Goal: Information Seeking & Learning: Learn about a topic

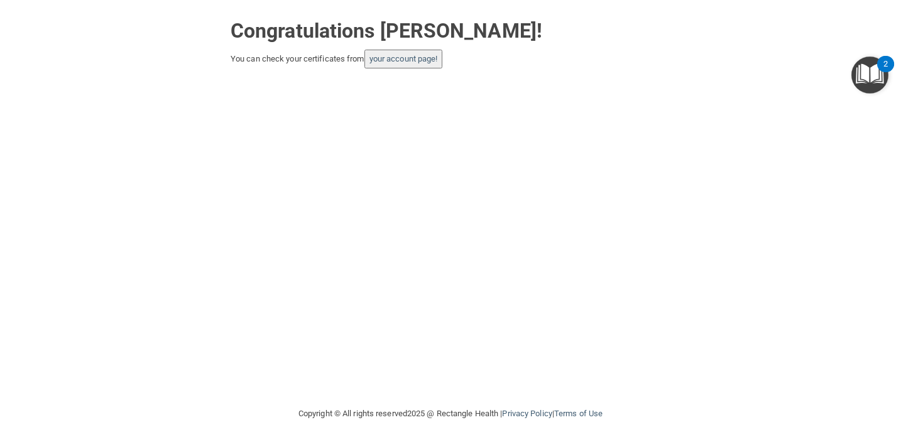
click at [649, 136] on div "Congratulations Mary Nguyen! You can check your certificates from your account …" at bounding box center [450, 203] width 851 height 381
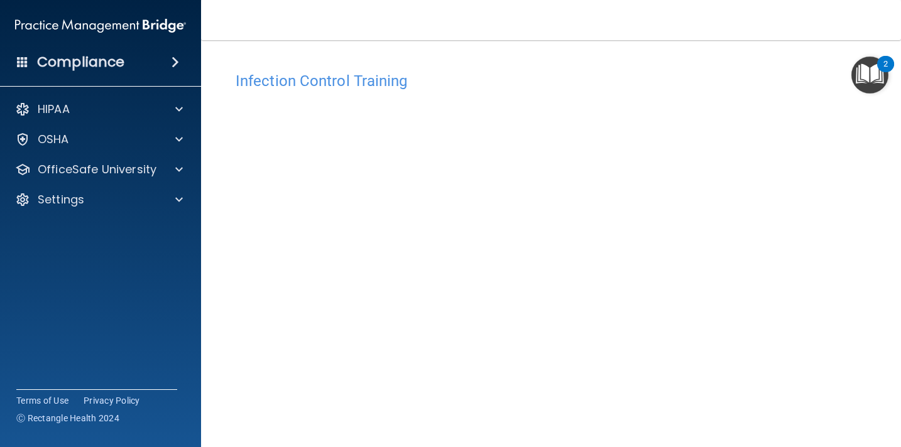
scroll to position [46, 0]
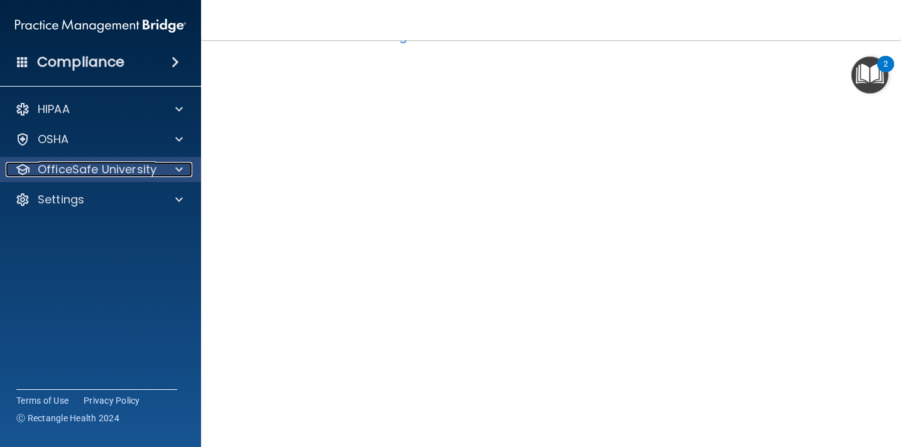
click at [146, 177] on p "OfficeSafe University" at bounding box center [97, 169] width 119 height 15
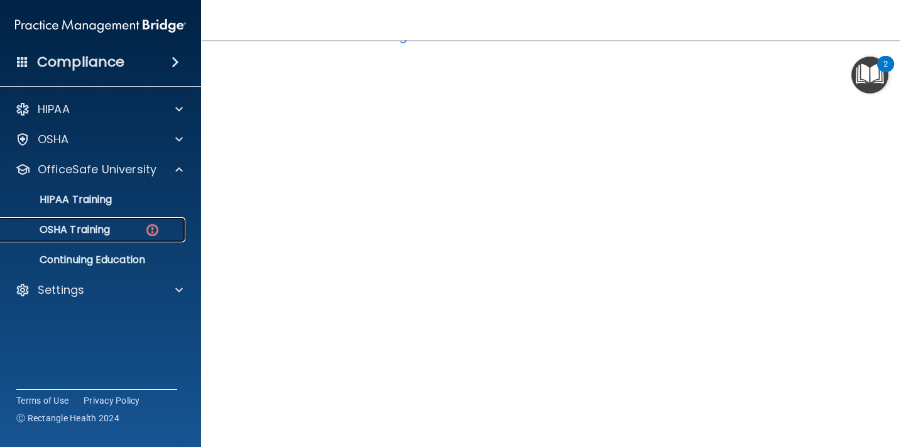
click at [108, 238] on link "OSHA Training" at bounding box center [86, 229] width 198 height 25
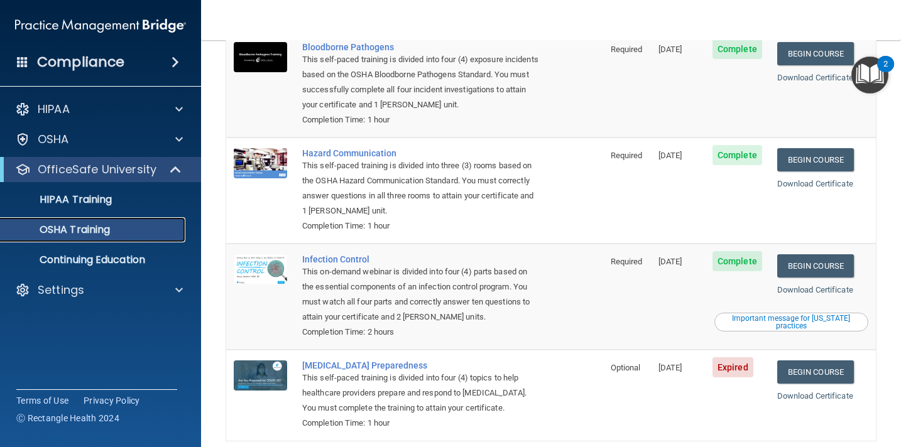
scroll to position [169, 0]
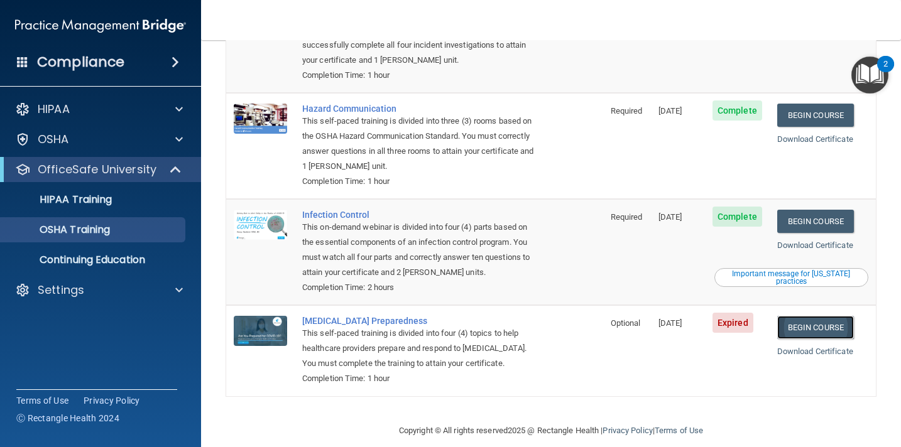
click at [830, 316] on link "Begin Course" at bounding box center [815, 327] width 77 height 23
click at [802, 316] on link "Begin Course" at bounding box center [815, 327] width 77 height 23
click at [98, 199] on p "HIPAA Training" at bounding box center [60, 200] width 104 height 13
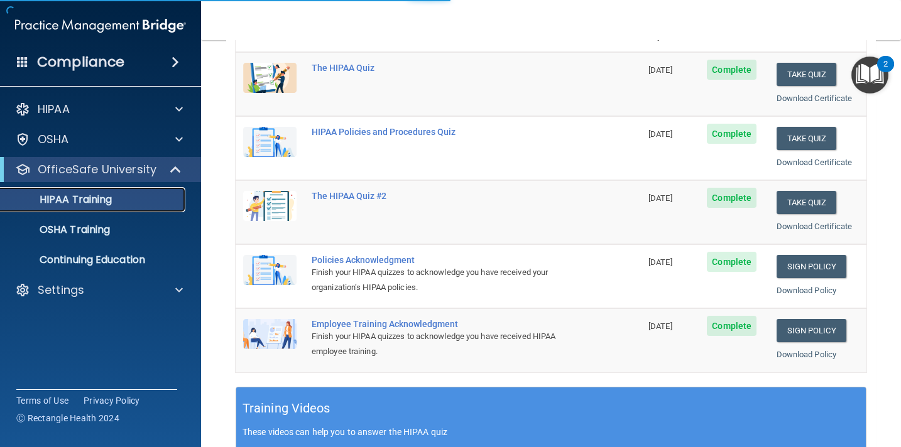
scroll to position [498, 0]
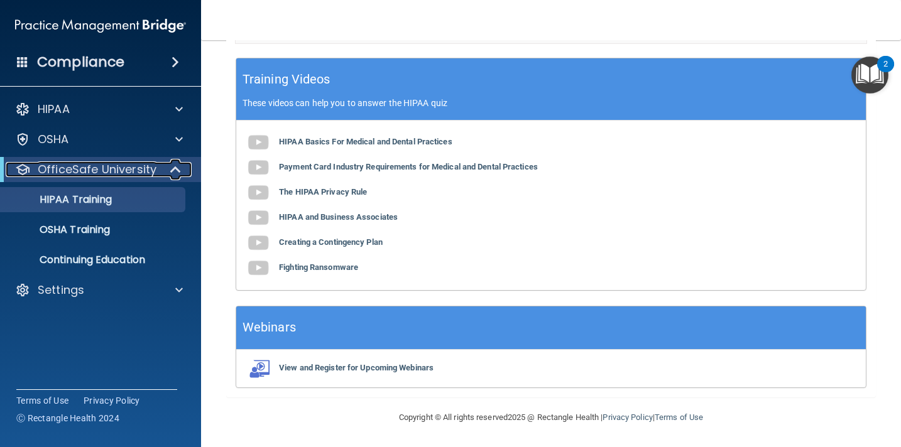
click at [130, 170] on p "OfficeSafe University" at bounding box center [97, 169] width 119 height 15
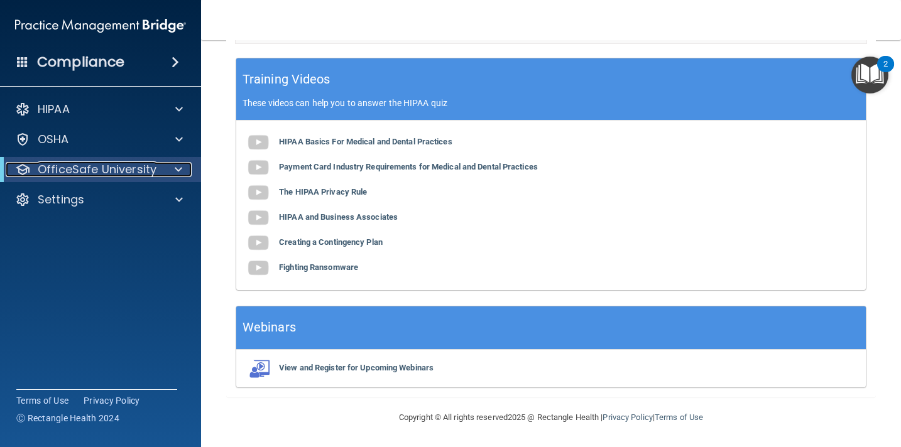
click at [130, 170] on p "OfficeSafe University" at bounding box center [97, 169] width 119 height 15
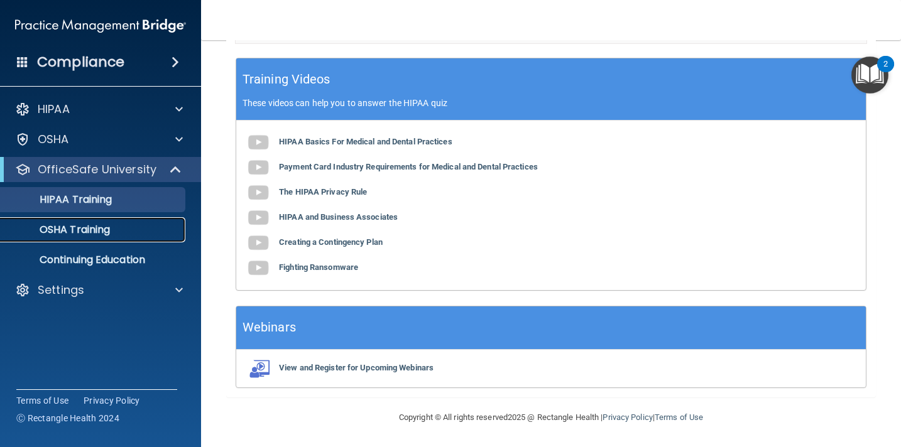
click at [93, 237] on link "OSHA Training" at bounding box center [86, 229] width 198 height 25
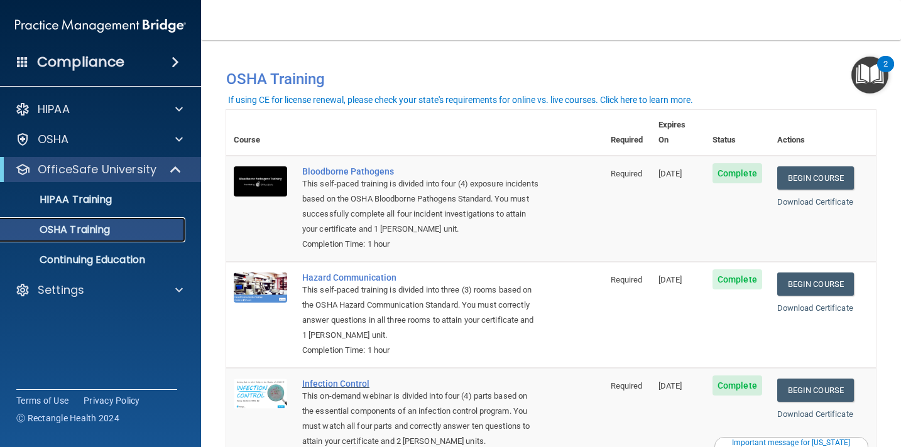
scroll to position [169, 0]
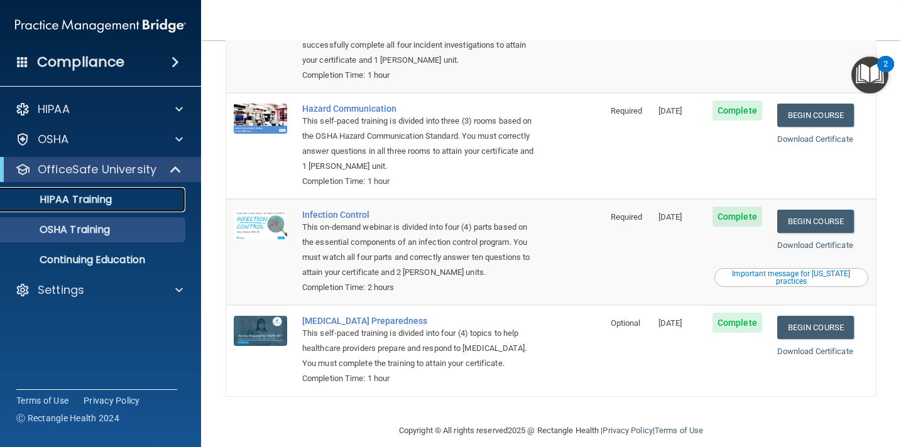
click at [92, 202] on p "HIPAA Training" at bounding box center [60, 200] width 104 height 13
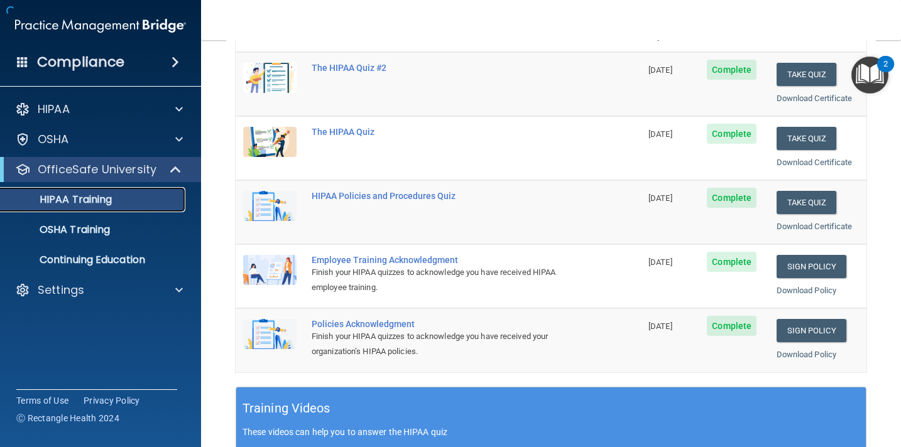
scroll to position [498, 0]
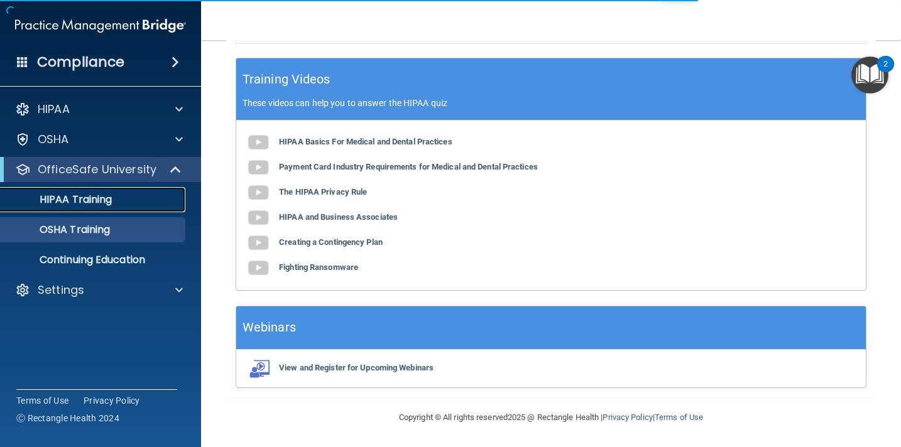
scroll to position [169, 0]
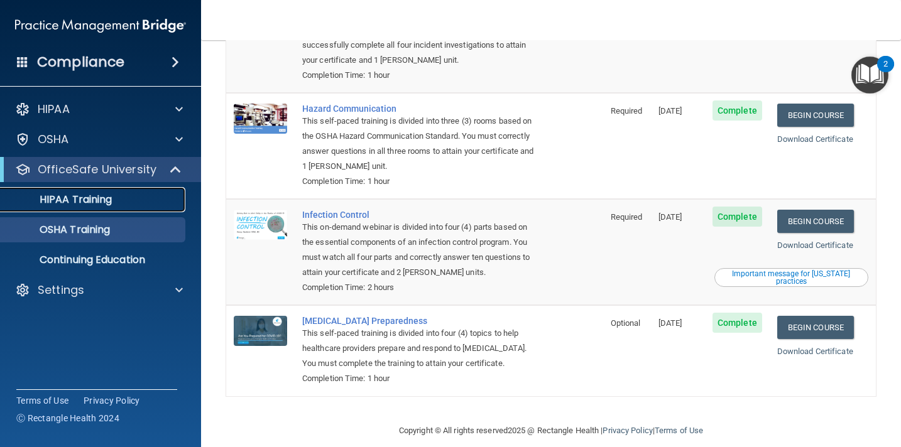
click at [99, 199] on p "HIPAA Training" at bounding box center [60, 200] width 104 height 13
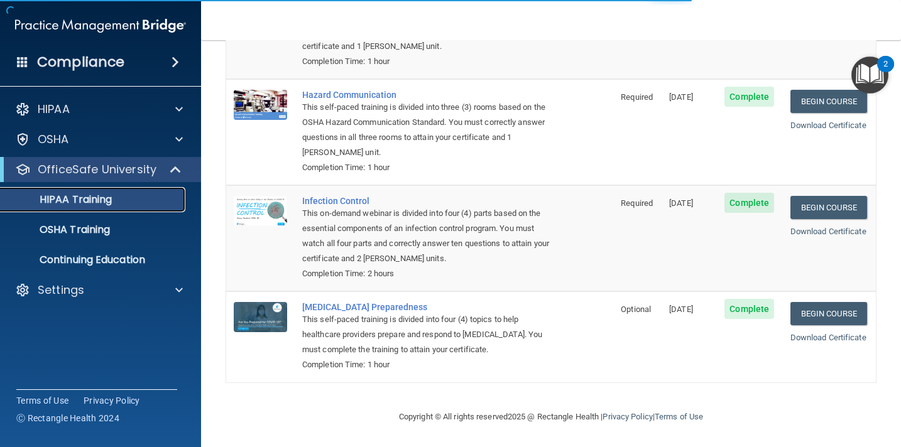
scroll to position [498, 0]
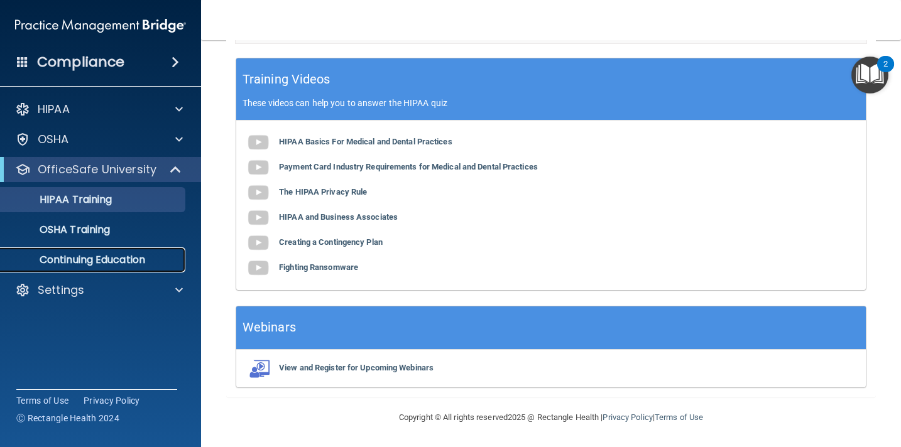
click at [143, 266] on p "Continuing Education" at bounding box center [94, 260] width 172 height 13
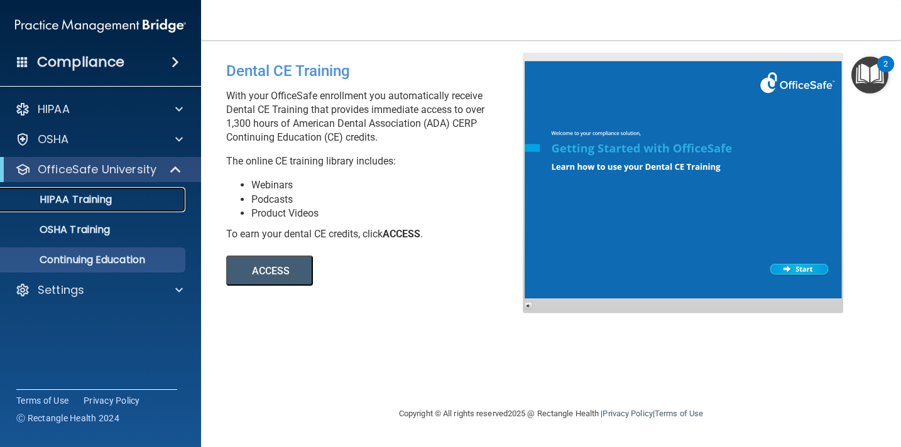
click at [115, 200] on div "HIPAA Training" at bounding box center [94, 200] width 172 height 13
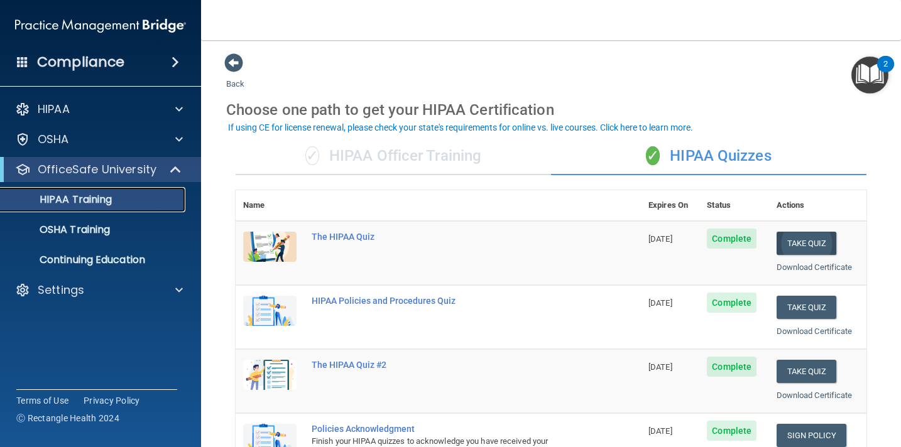
scroll to position [57, 0]
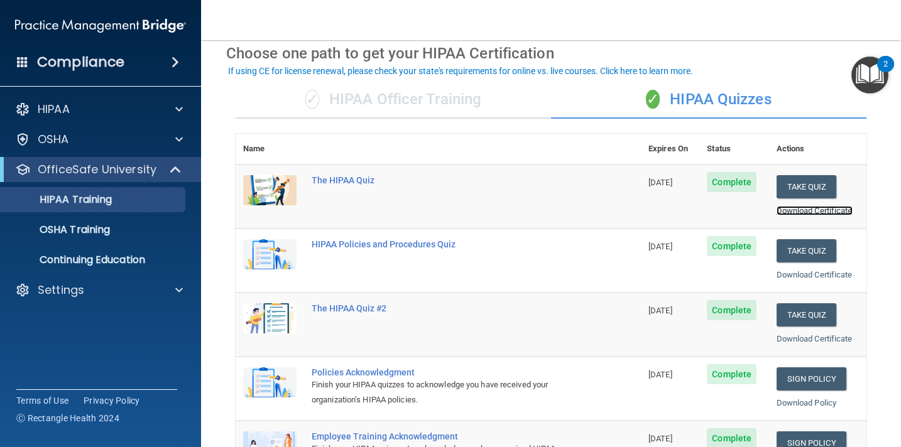
click at [831, 211] on link "Download Certificate" at bounding box center [815, 210] width 76 height 9
click at [817, 273] on link "Download Certificate" at bounding box center [815, 274] width 76 height 9
click at [808, 339] on link "Download Certificate" at bounding box center [815, 338] width 76 height 9
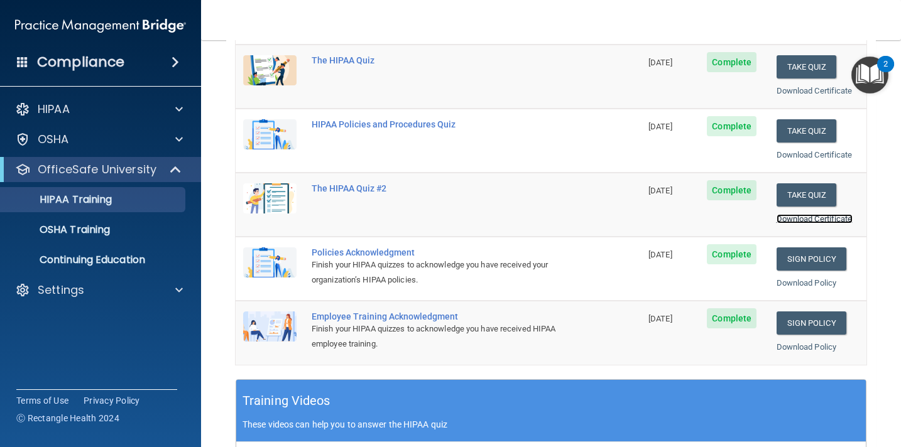
scroll to position [184, 0]
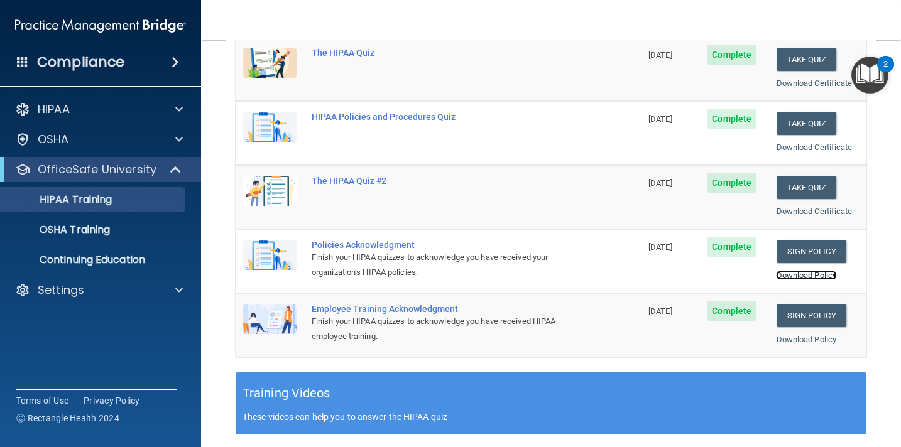
click at [803, 277] on link "Download Policy" at bounding box center [807, 275] width 60 height 9
click at [813, 341] on link "Download Policy" at bounding box center [807, 339] width 60 height 9
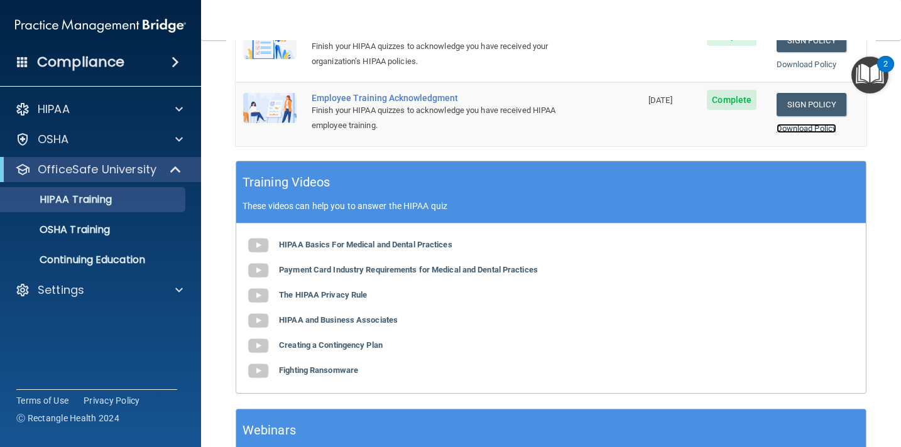
scroll to position [0, 0]
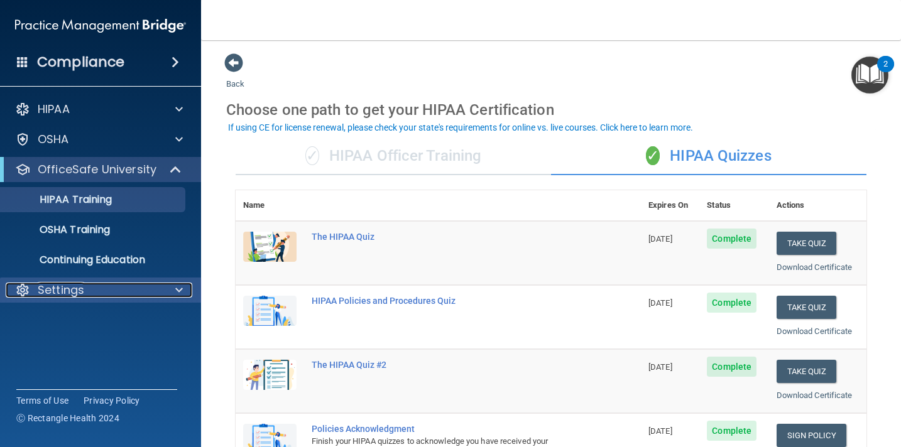
click at [87, 288] on div "Settings" at bounding box center [84, 290] width 156 height 15
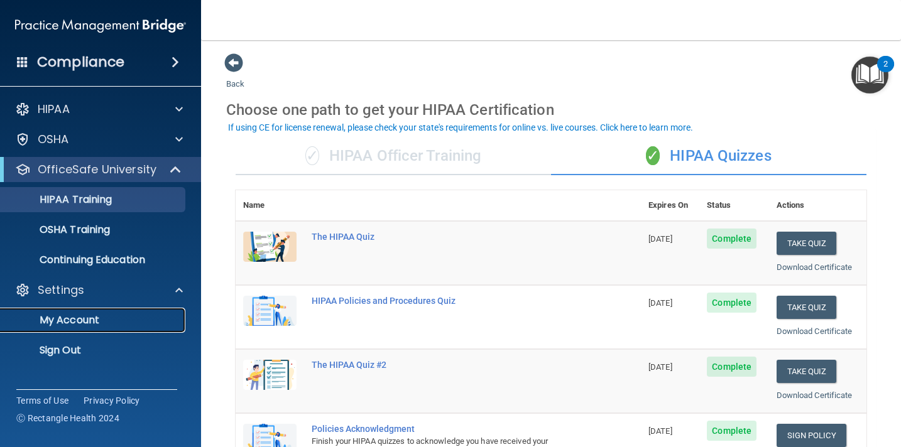
click at [86, 321] on p "My Account" at bounding box center [94, 320] width 172 height 13
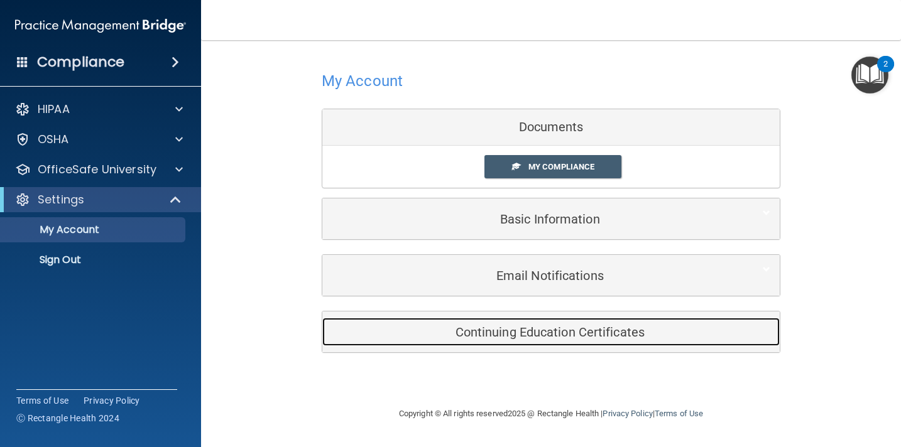
click at [536, 336] on h5 "Continuing Education Certificates" at bounding box center [532, 333] width 400 height 14
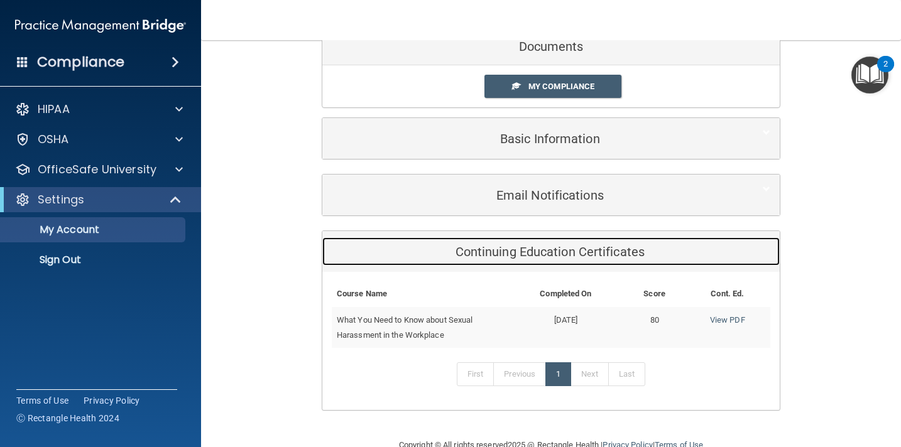
scroll to position [95, 0]
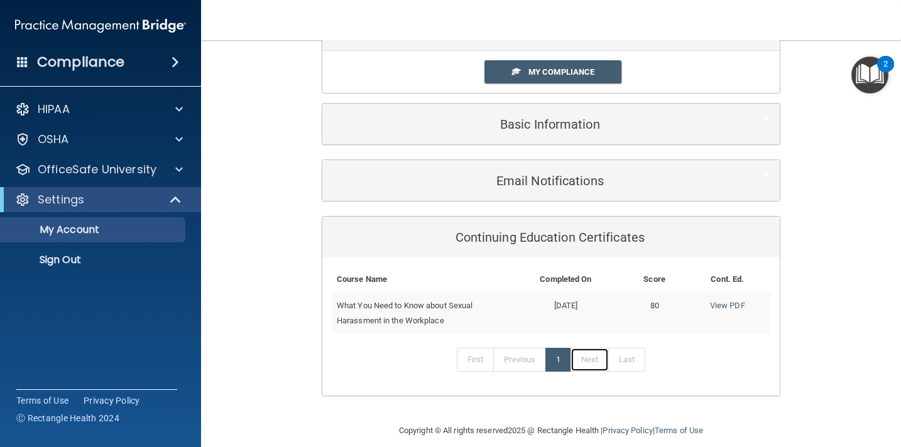
click at [594, 356] on link "Next" at bounding box center [590, 360] width 38 height 24
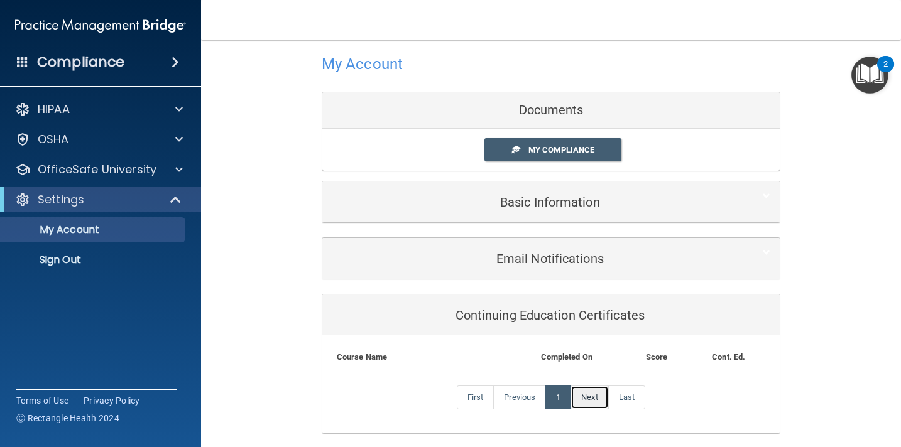
scroll to position [14, 0]
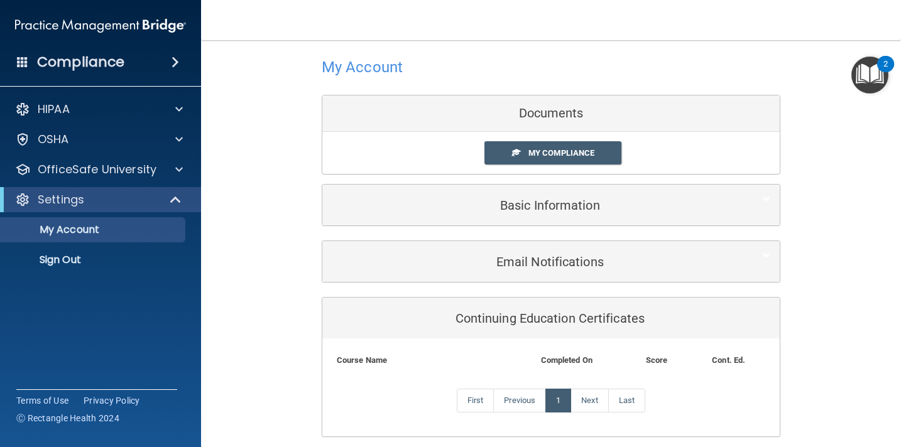
click at [584, 152] on span "My Compliance" at bounding box center [562, 152] width 66 height 9
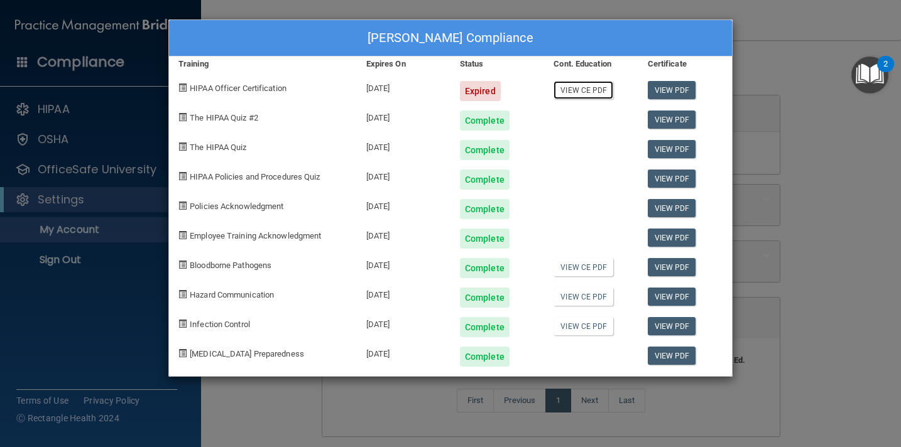
click at [588, 96] on link "View CE PDF" at bounding box center [584, 90] width 60 height 18
click at [601, 270] on link "View CE PDF" at bounding box center [584, 267] width 60 height 18
click at [601, 297] on link "View CE PDF" at bounding box center [584, 297] width 60 height 18
click at [598, 329] on link "View CE PDF" at bounding box center [584, 326] width 60 height 18
click at [352, 404] on div "Mary Nguyen's Compliance Training Expires On Status Cont. Education Certificate…" at bounding box center [450, 223] width 901 height 447
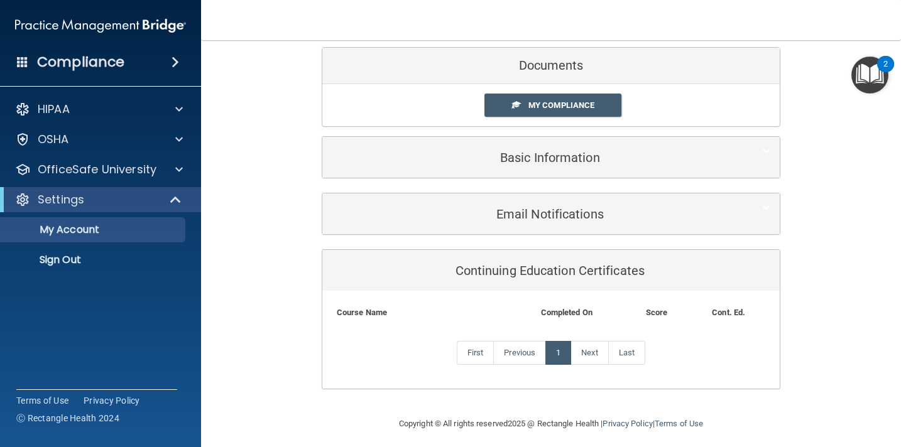
scroll to position [69, 0]
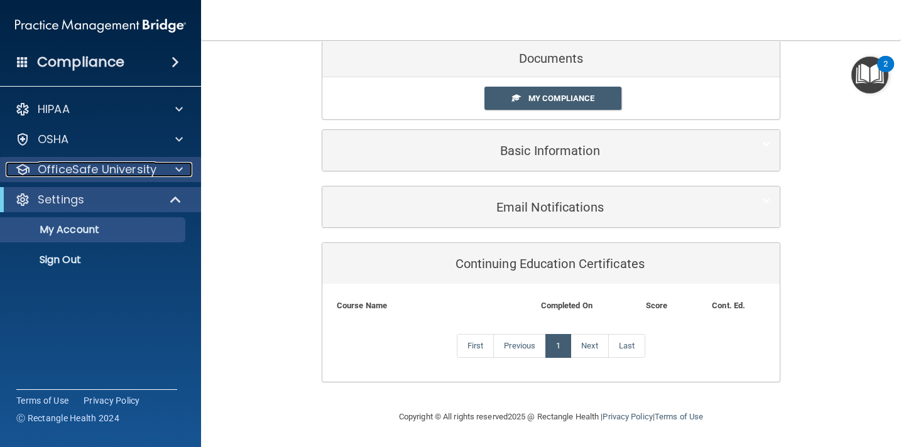
click at [174, 169] on div at bounding box center [177, 169] width 31 height 15
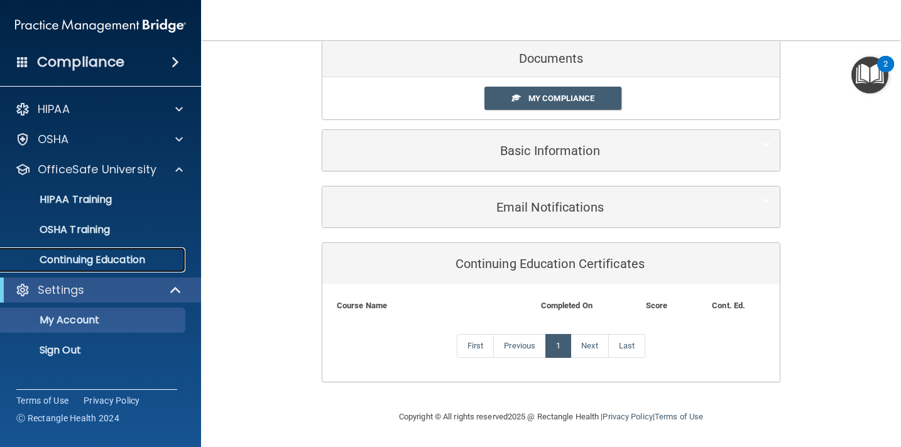
click at [145, 261] on p "Continuing Education" at bounding box center [94, 260] width 172 height 13
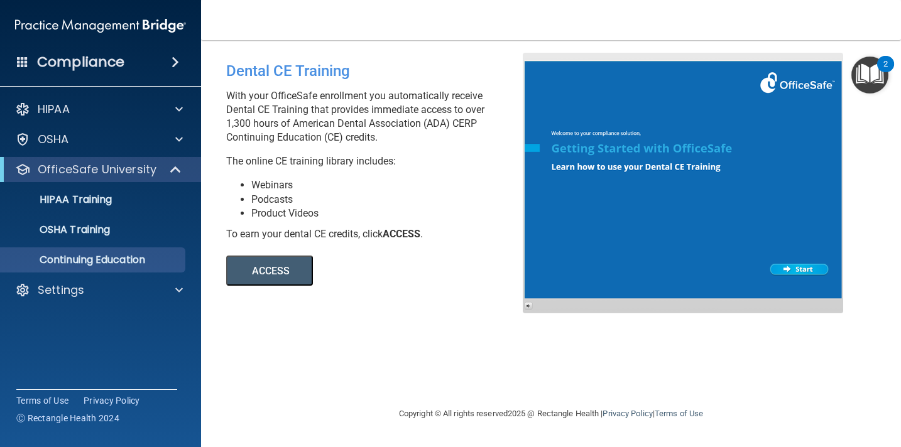
click at [277, 278] on button "ACCESS" at bounding box center [269, 271] width 87 height 30
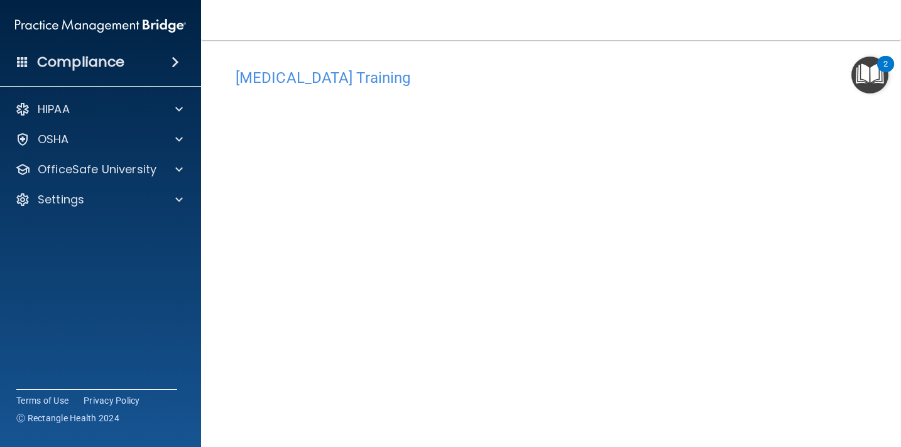
scroll to position [6, 0]
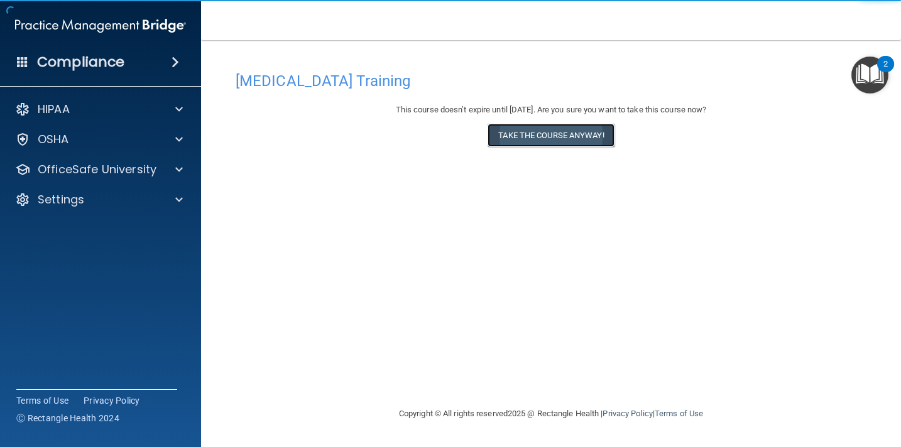
click at [567, 137] on button "Take the course anyway!" at bounding box center [551, 135] width 126 height 23
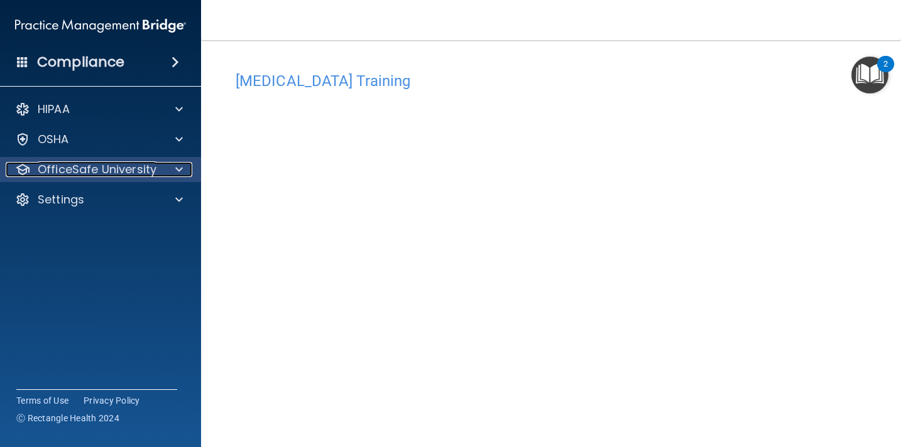
click at [150, 177] on p "OfficeSafe University" at bounding box center [97, 169] width 119 height 15
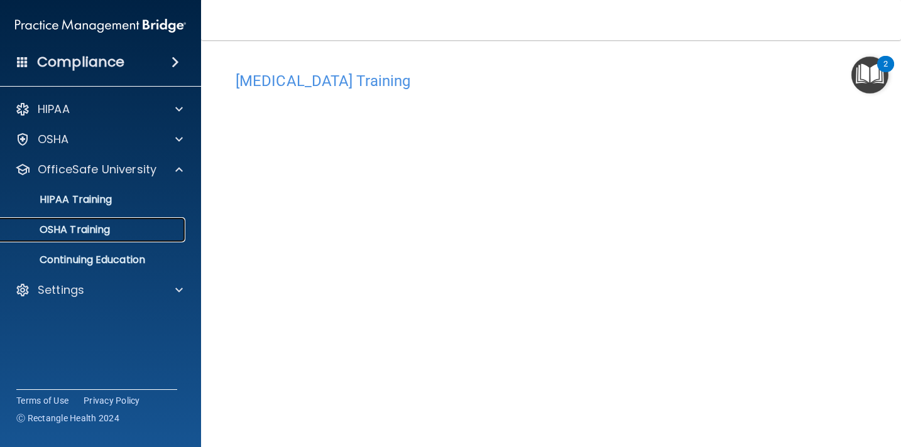
click at [133, 231] on div "OSHA Training" at bounding box center [94, 230] width 172 height 13
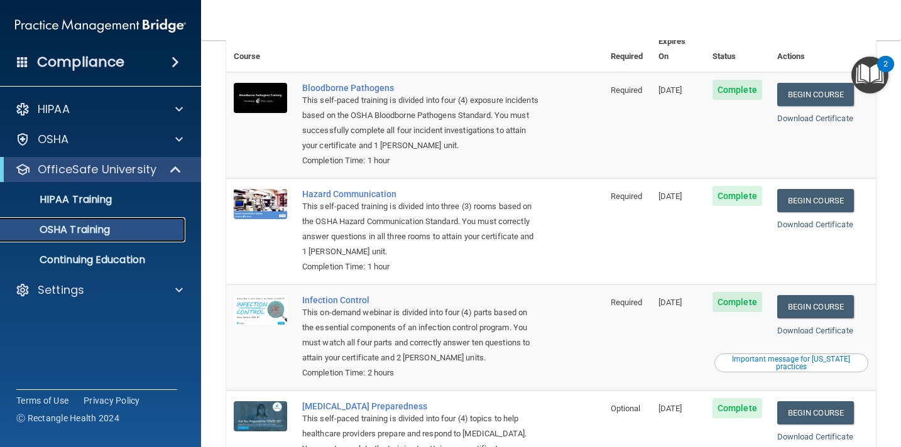
scroll to position [75, 0]
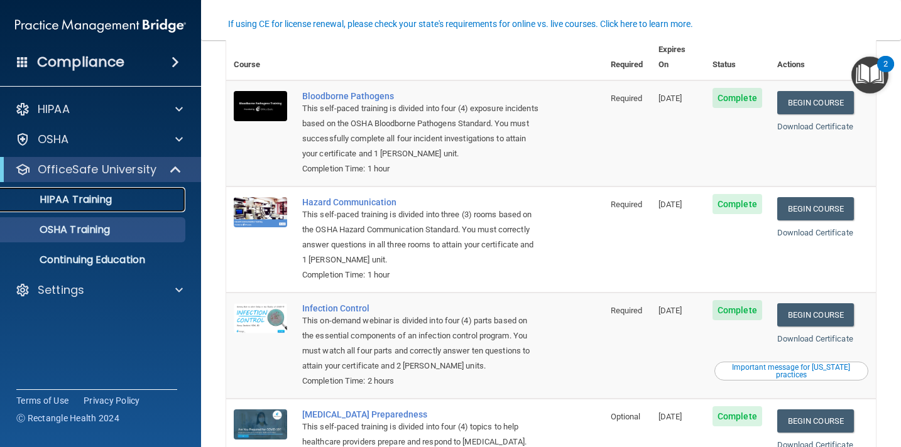
click at [105, 201] on p "HIPAA Training" at bounding box center [60, 200] width 104 height 13
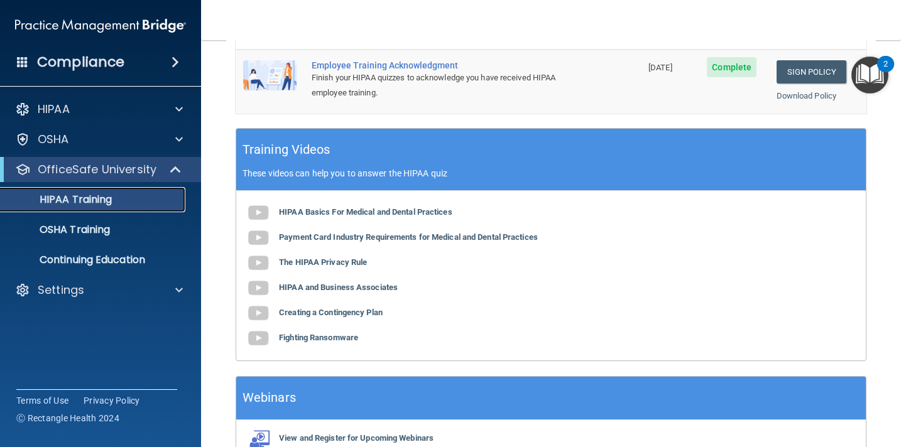
scroll to position [498, 0]
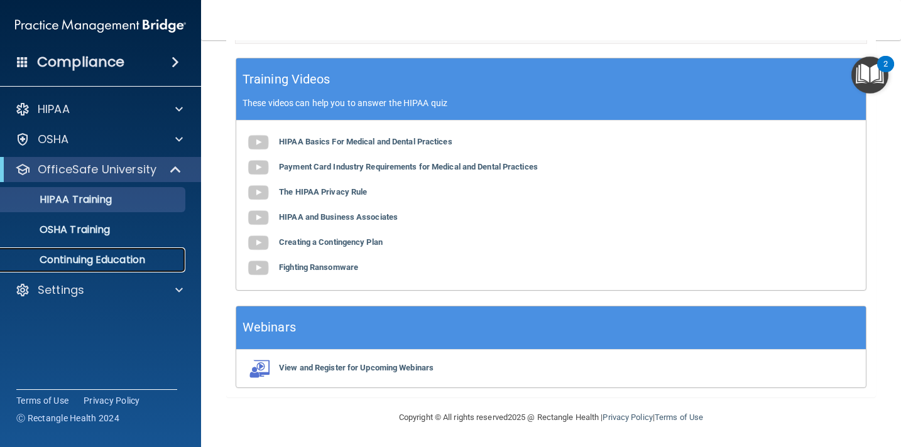
click at [124, 254] on p "Continuing Education" at bounding box center [94, 260] width 172 height 13
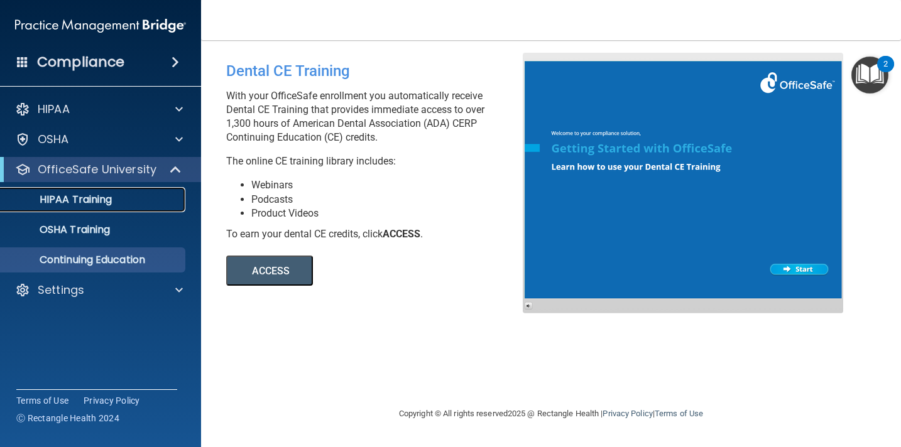
click at [97, 205] on p "HIPAA Training" at bounding box center [60, 200] width 104 height 13
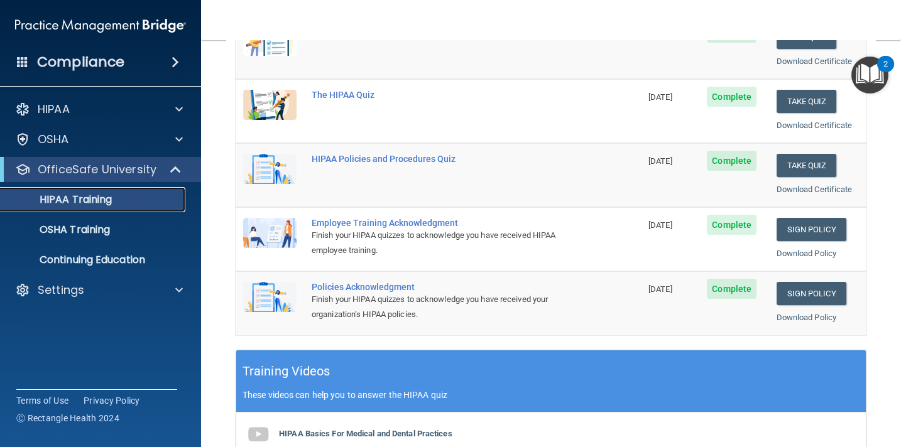
scroll to position [218, 0]
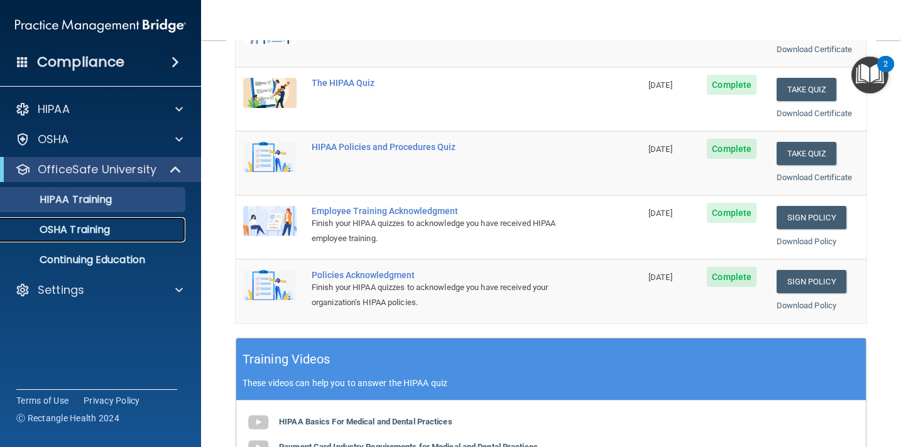
click at [118, 234] on div "OSHA Training" at bounding box center [94, 230] width 172 height 13
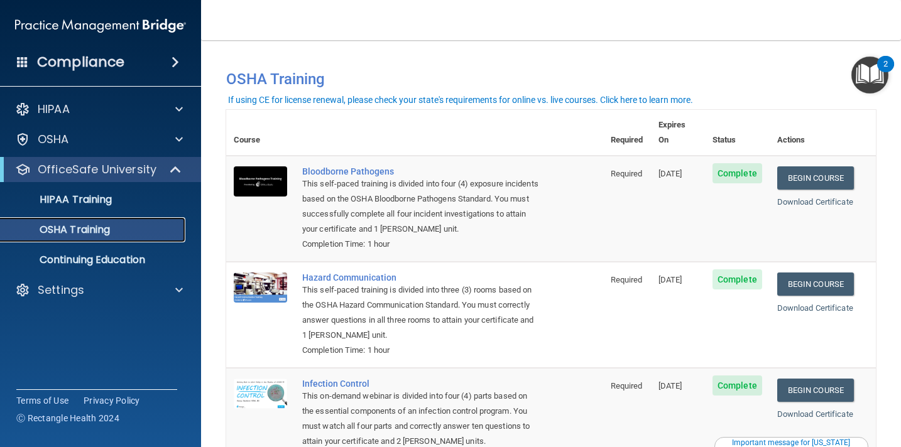
scroll to position [169, 0]
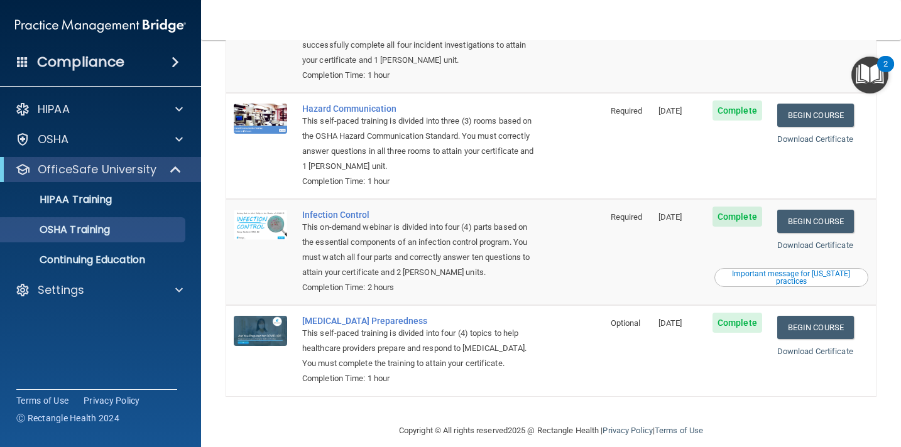
click at [749, 101] on span "Complete" at bounding box center [738, 111] width 50 height 20
click at [823, 134] on link "Download Certificate" at bounding box center [815, 138] width 76 height 9
click at [803, 241] on link "Download Certificate" at bounding box center [815, 245] width 76 height 9
click at [809, 347] on link "Download Certificate" at bounding box center [815, 351] width 76 height 9
click at [111, 206] on p "HIPAA Training" at bounding box center [60, 200] width 104 height 13
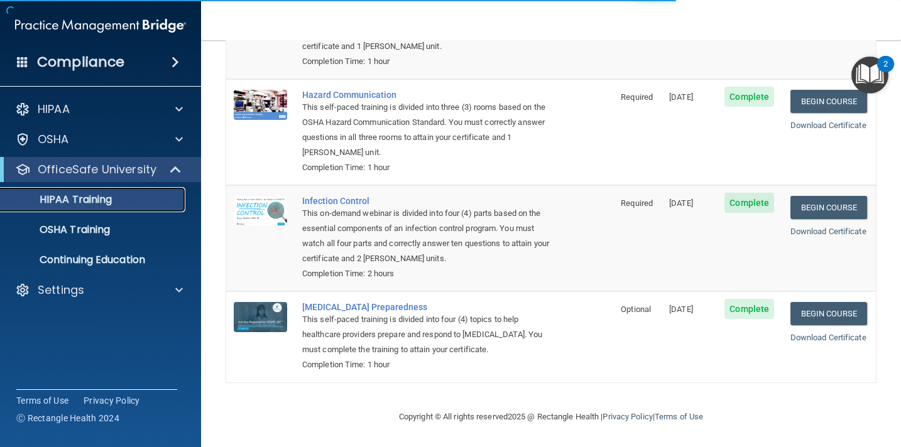
scroll to position [498, 0]
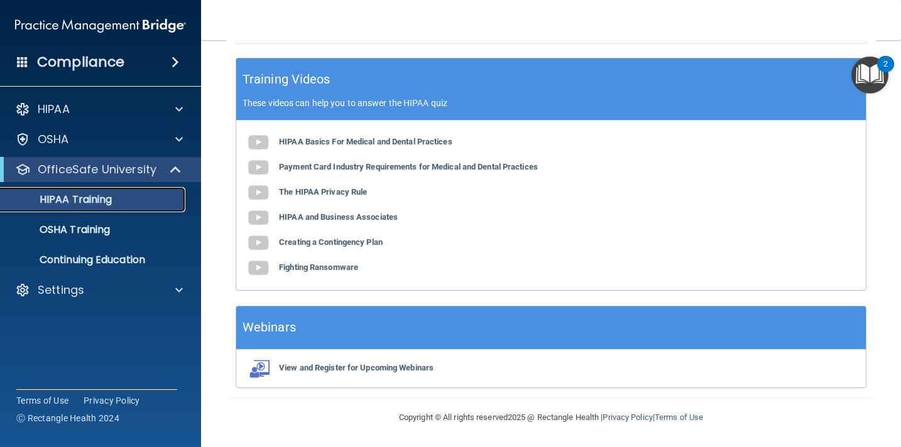
click at [90, 204] on p "HIPAA Training" at bounding box center [60, 200] width 104 height 13
click at [83, 226] on p "OSHA Training" at bounding box center [59, 230] width 102 height 13
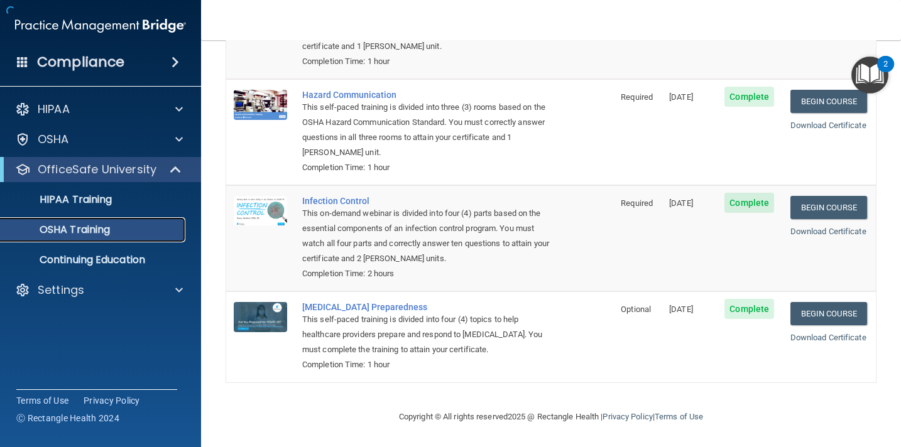
scroll to position [169, 0]
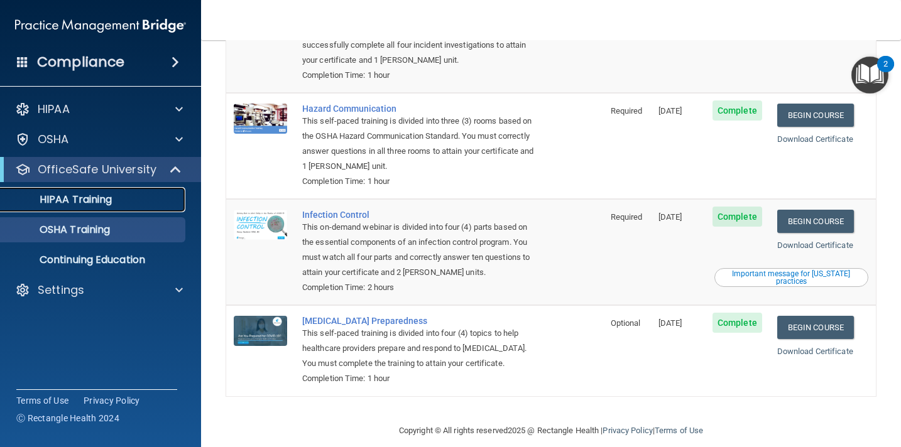
click at [87, 195] on p "HIPAA Training" at bounding box center [60, 200] width 104 height 13
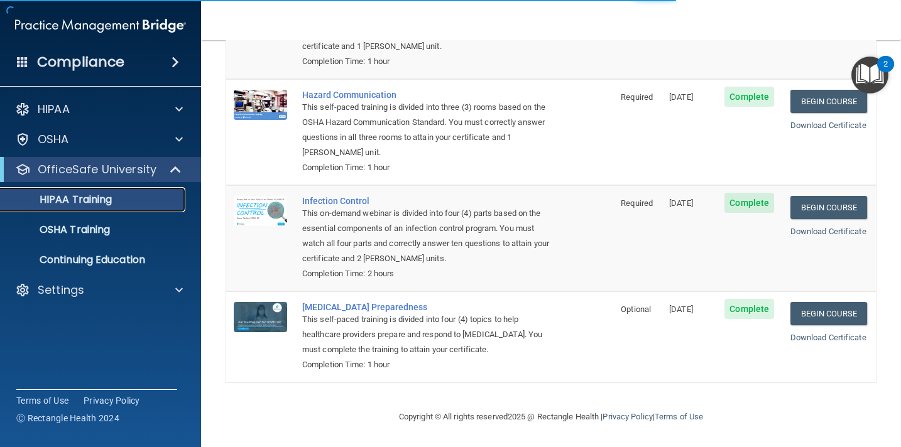
scroll to position [498, 0]
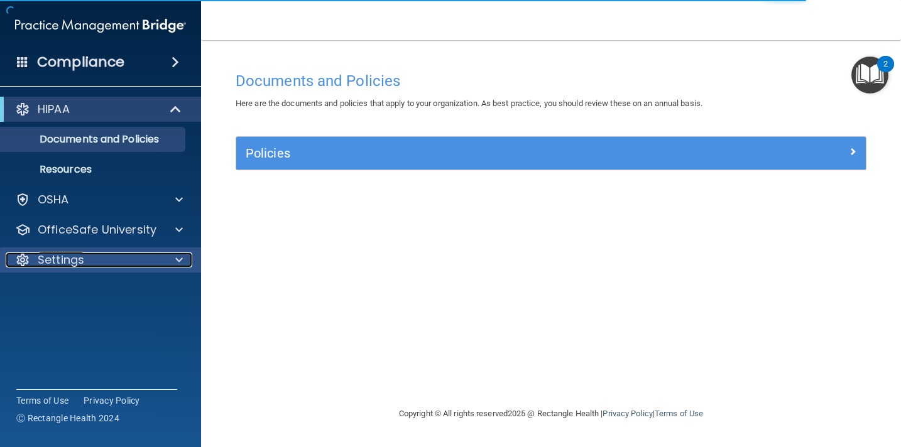
click at [143, 263] on div "Settings" at bounding box center [84, 260] width 156 height 15
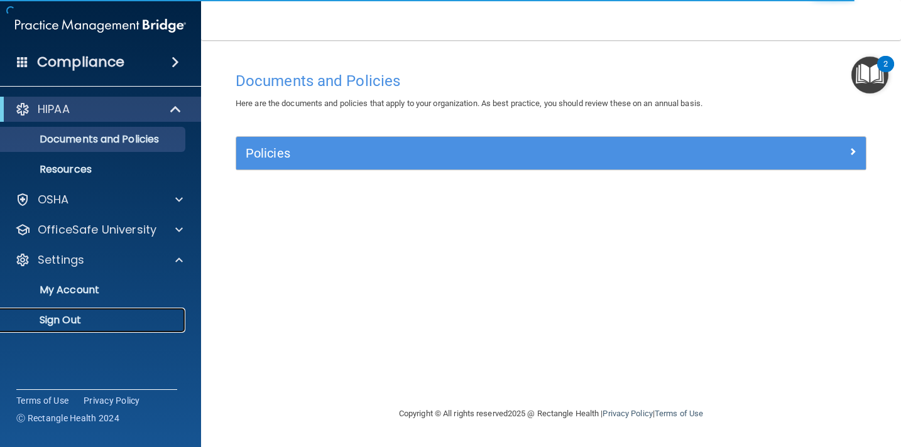
click at [104, 324] on p "Sign Out" at bounding box center [94, 320] width 172 height 13
